Goal: Navigation & Orientation: Find specific page/section

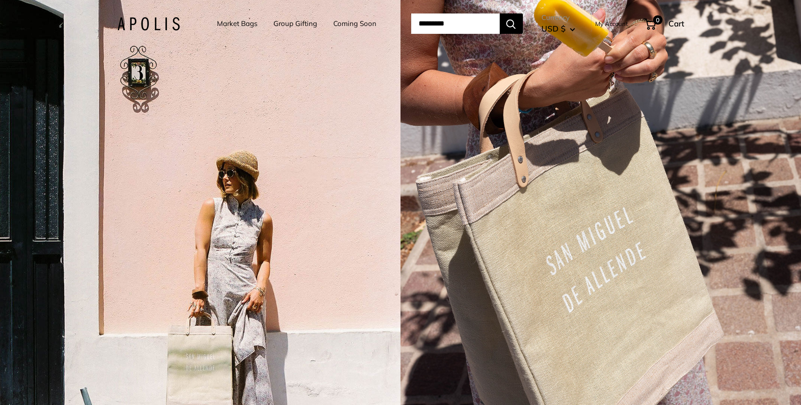
click at [238, 26] on link "Market Bags" at bounding box center [237, 23] width 40 height 13
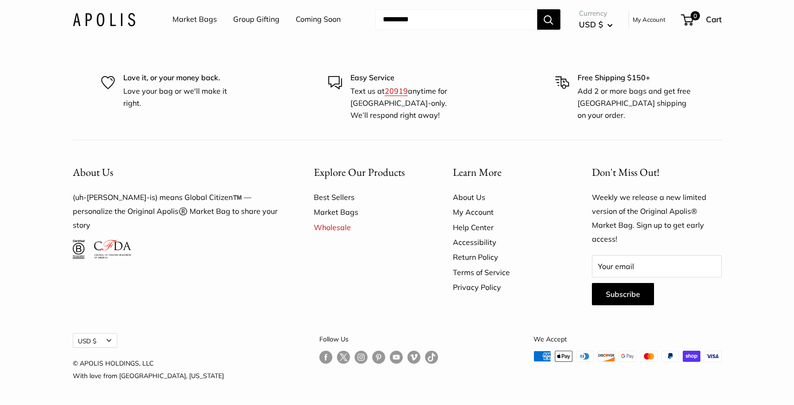
scroll to position [2808, 0]
click at [333, 213] on link "Market Bags" at bounding box center [367, 211] width 107 height 15
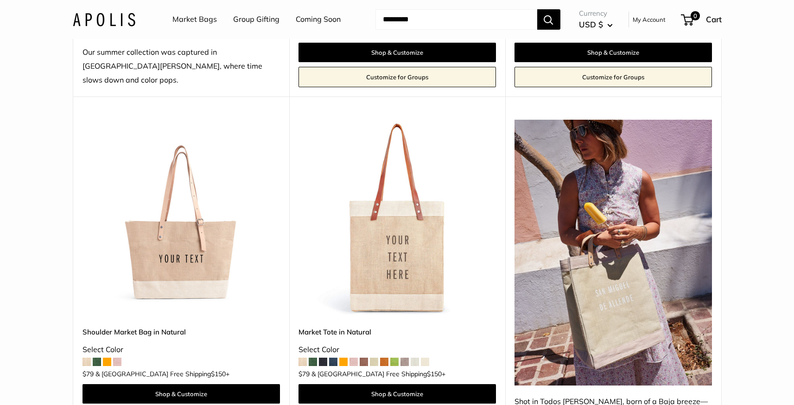
scroll to position [438, 0]
